Goal: Information Seeking & Learning: Learn about a topic

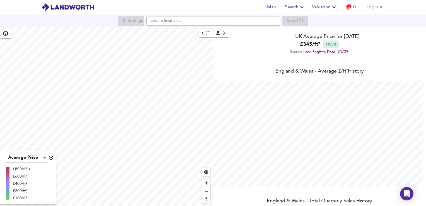
scroll to position [206, 426]
click at [185, 18] on input "text" at bounding box center [213, 20] width 134 height 9
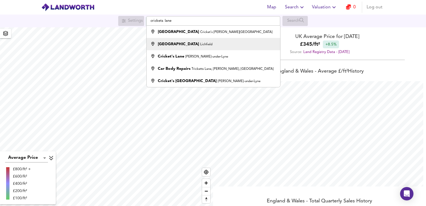
click at [185, 47] on li "Cricket Lane Lichfield" at bounding box center [213, 44] width 133 height 12
type input "Cricket Lane, Lichfield"
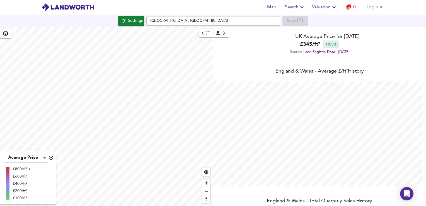
checkbox input "false"
checkbox input "true"
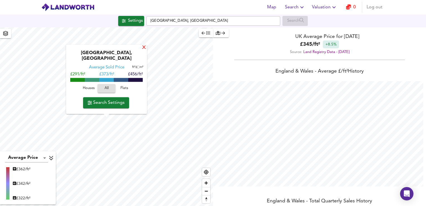
click at [142, 50] on div "X" at bounding box center [144, 47] width 5 height 5
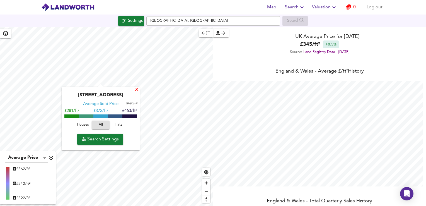
click at [135, 91] on div "X" at bounding box center [136, 89] width 5 height 5
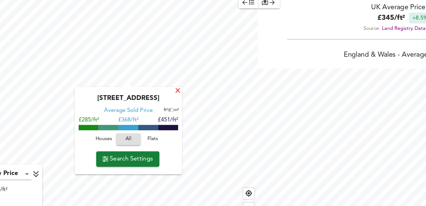
click at [156, 99] on div "X" at bounding box center [154, 97] width 5 height 5
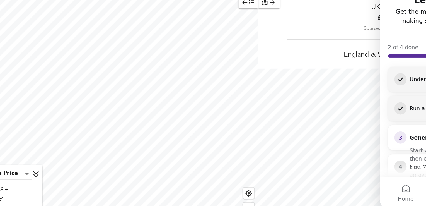
scroll to position [206, 426]
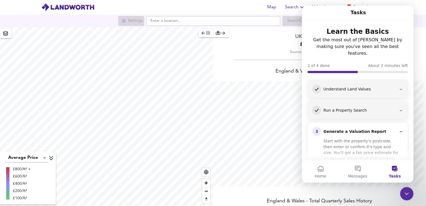
click at [5, 33] on icon "button" at bounding box center [5, 33] width 5 height 5
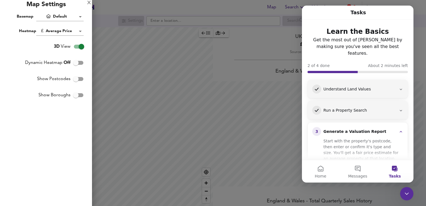
click at [69, 17] on body "Map Search Valuation 0 Log out Settings Search Average Price landworth £800/ft²…" at bounding box center [213, 103] width 426 height 206
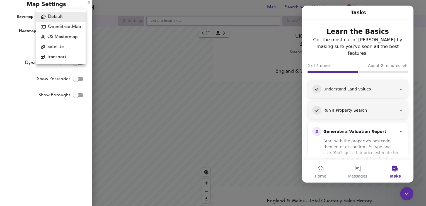
click at [54, 47] on li "Satellite" at bounding box center [60, 47] width 49 height 10
type input "satellite"
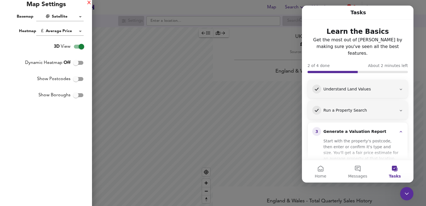
click at [88, 4] on div "X" at bounding box center [89, 3] width 4 height 4
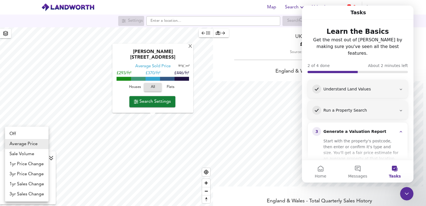
click at [43, 159] on body "Map Search Valuation 0 Log out Settings Search X Baker Way, WS14 9QF Average So…" at bounding box center [213, 103] width 426 height 206
click at [36, 155] on li "Sale Volume" at bounding box center [26, 154] width 43 height 10
type input "weight"
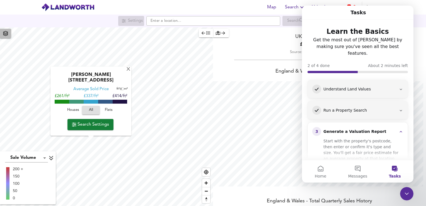
click at [5, 31] on icon "button" at bounding box center [5, 33] width 5 height 5
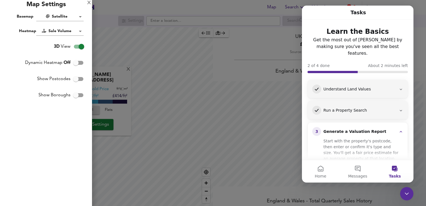
click at [67, 17] on body "Map Search Valuation 0 Log out Settings Search X Wilkinson Drive, WS14 0EB Aver…" at bounding box center [213, 103] width 426 height 206
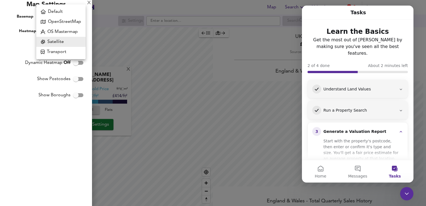
click at [67, 29] on li "OS Mastermap" at bounding box center [60, 32] width 49 height 10
type input "mastermap"
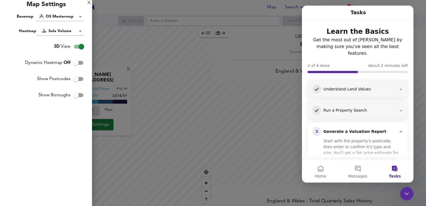
click at [130, 84] on div at bounding box center [213, 103] width 426 height 206
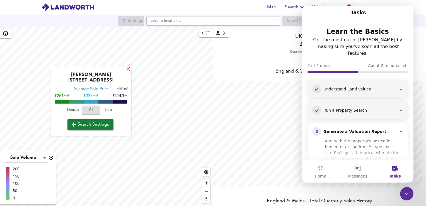
click at [127, 72] on div "X" at bounding box center [128, 69] width 5 height 5
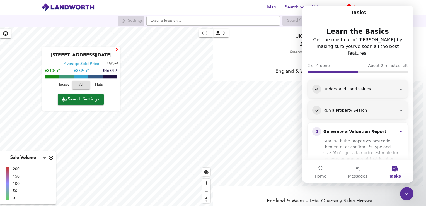
click at [118, 48] on div "X" at bounding box center [117, 49] width 5 height 5
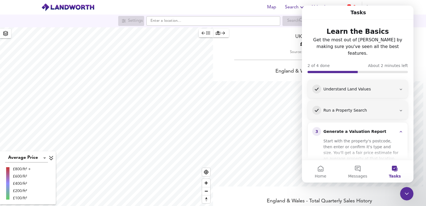
scroll to position [206, 426]
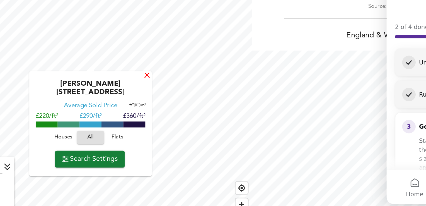
click at [143, 98] on div "X" at bounding box center [143, 97] width 5 height 5
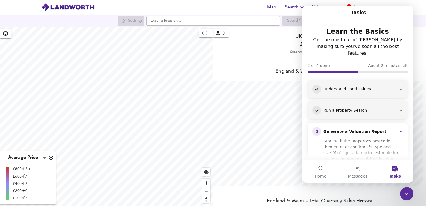
click at [363, 86] on div "Understand Land Values" at bounding box center [359, 89] width 73 height 6
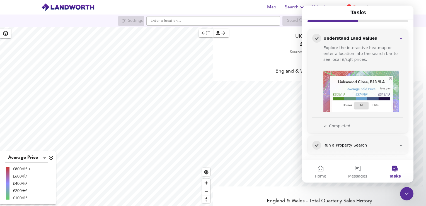
scroll to position [37, 0]
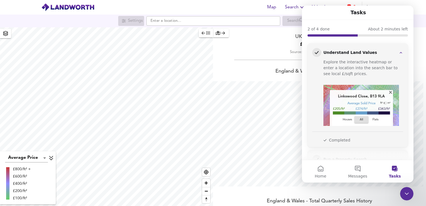
click at [381, 50] on div "Understand Land Values" at bounding box center [359, 53] width 73 height 6
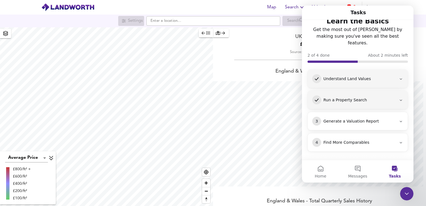
scroll to position [3, 0]
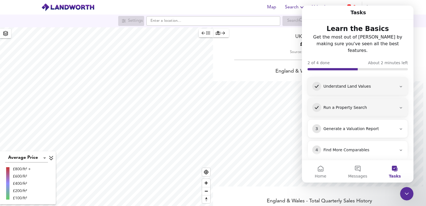
click at [352, 106] on div "2 Run a Property Search" at bounding box center [358, 107] width 100 height 18
click at [356, 124] on div "3 Generate a Valuation Report" at bounding box center [357, 128] width 91 height 9
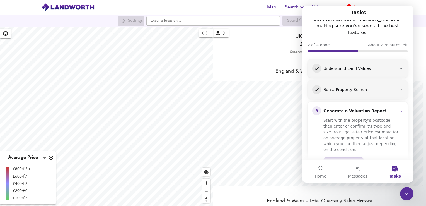
click at [360, 106] on div "3 Generate a Valuation Report" at bounding box center [357, 110] width 91 height 9
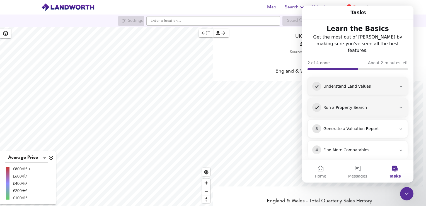
click at [352, 147] on div "Find More Comparables" at bounding box center [359, 150] width 73 height 6
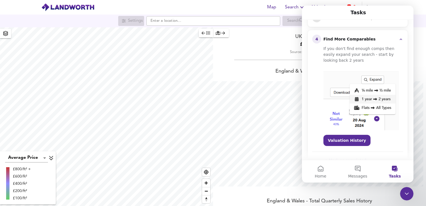
scroll to position [121, 0]
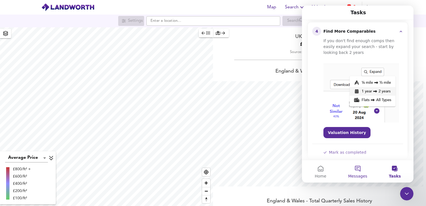
click at [357, 171] on button "Messages" at bounding box center [357, 171] width 37 height 22
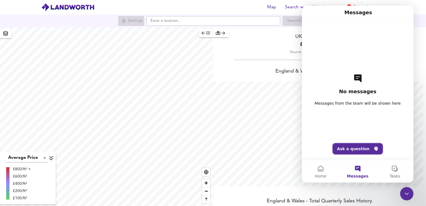
click at [354, 144] on button "Ask a question" at bounding box center [358, 148] width 50 height 11
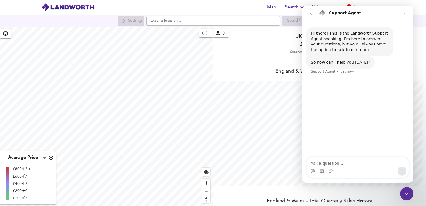
drag, startPoint x: 545, startPoint y: 13, endPoint x: 348, endPoint y: 8, distance: 197.7
click at [348, 8] on nav "Support Agent" at bounding box center [358, 13] width 112 height 15
click at [348, 5] on icon "button" at bounding box center [348, 6] width 5 height 5
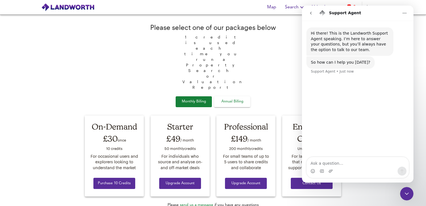
click at [310, 16] on button "go back" at bounding box center [311, 13] width 11 height 11
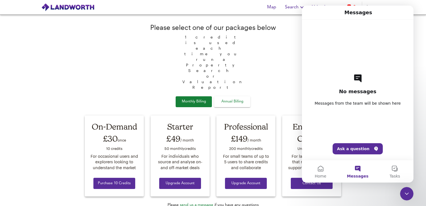
click at [409, 192] on icon "Close Intercom Messenger" at bounding box center [406, 193] width 7 height 7
